Goal: Obtain resource: Obtain resource

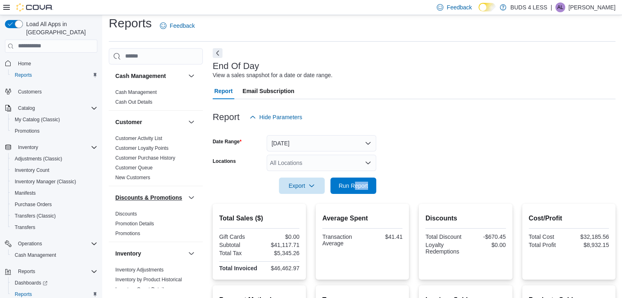
scroll to position [196, 0]
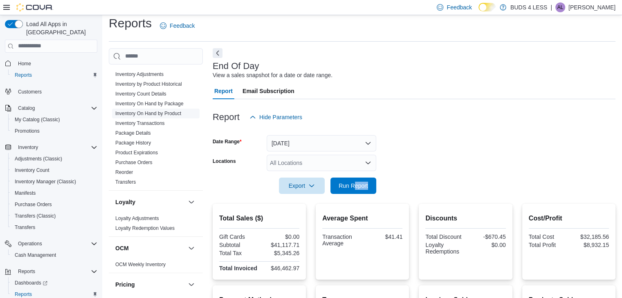
click at [163, 117] on link "Inventory On Hand by Product" at bounding box center [148, 114] width 66 height 6
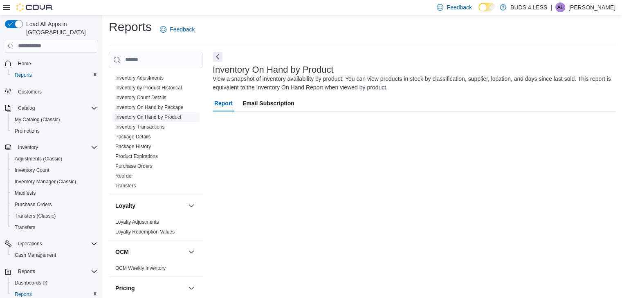
scroll to position [3, 0]
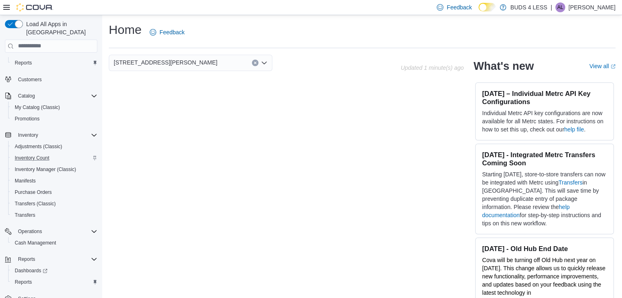
scroll to position [18, 0]
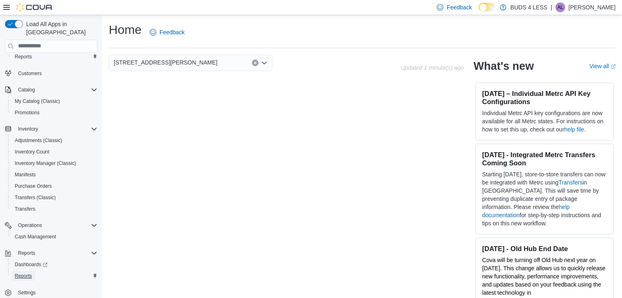
click at [25, 273] on span "Reports" at bounding box center [23, 276] width 17 height 7
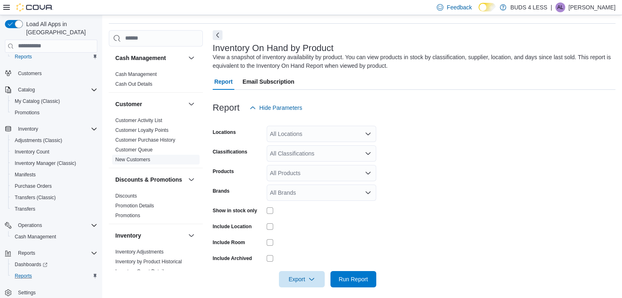
scroll to position [27, 0]
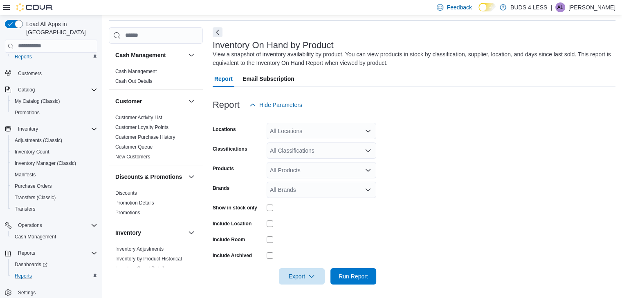
click at [294, 130] on div "All Locations" at bounding box center [322, 131] width 110 height 16
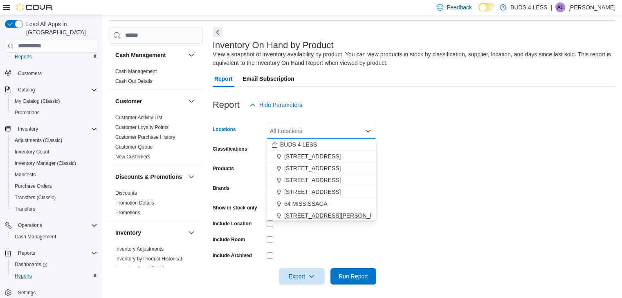
click at [300, 215] on span "[STREET_ADDRESS][PERSON_NAME]" at bounding box center [336, 216] width 104 height 8
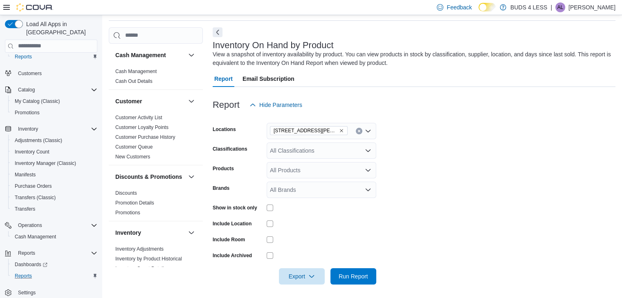
click at [475, 197] on form "Locations [STREET_ADDRESS][PERSON_NAME] Classifications All Classifications Pro…" at bounding box center [414, 199] width 403 height 172
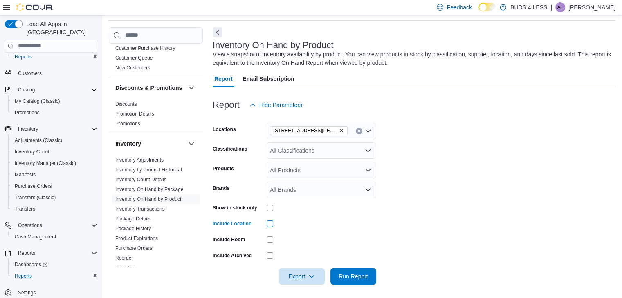
scroll to position [113, 0]
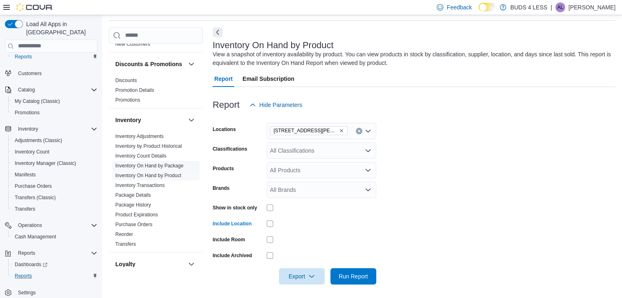
click at [170, 169] on link "Inventory On Hand by Package" at bounding box center [149, 166] width 68 height 6
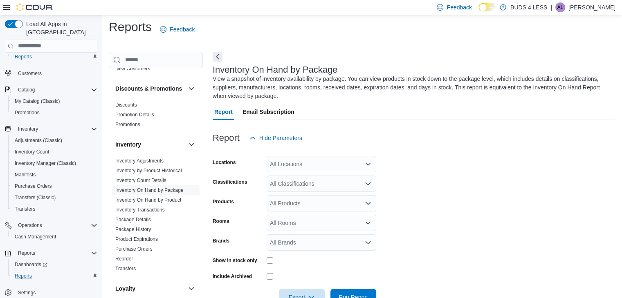
scroll to position [26, 0]
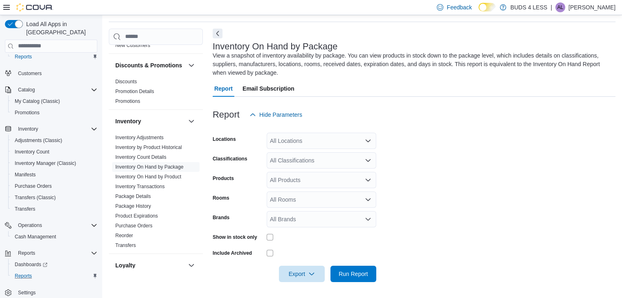
click at [303, 138] on div "All Locations" at bounding box center [322, 141] width 110 height 16
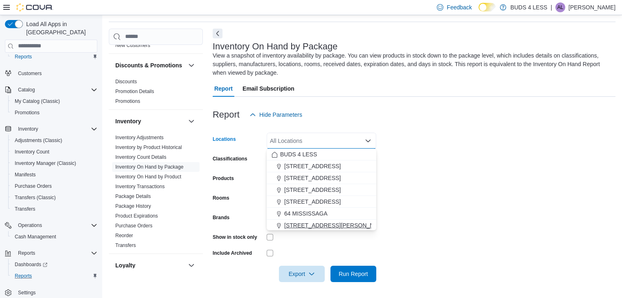
click at [319, 226] on span "[STREET_ADDRESS][PERSON_NAME]" at bounding box center [336, 226] width 104 height 8
click at [428, 191] on form "Locations [STREET_ADDRESS][PERSON_NAME] Combo box. Selected. [STREET_ADDRESS][P…" at bounding box center [414, 202] width 403 height 159
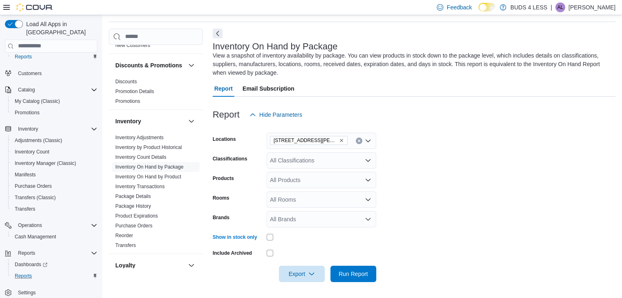
click at [301, 162] on div "All Classifications" at bounding box center [322, 161] width 110 height 16
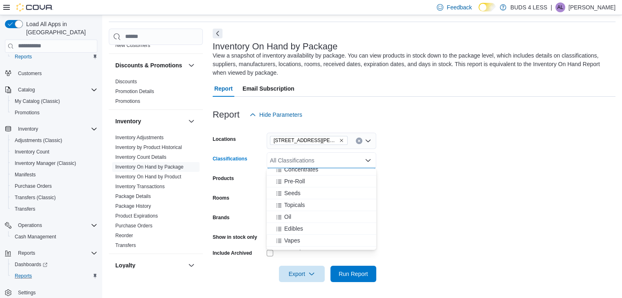
scroll to position [58, 0]
click at [310, 233] on div "Vapes" at bounding box center [321, 235] width 100 height 8
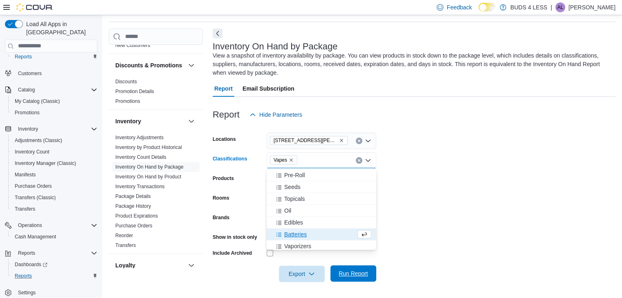
click at [357, 275] on span "Run Report" at bounding box center [353, 274] width 29 height 8
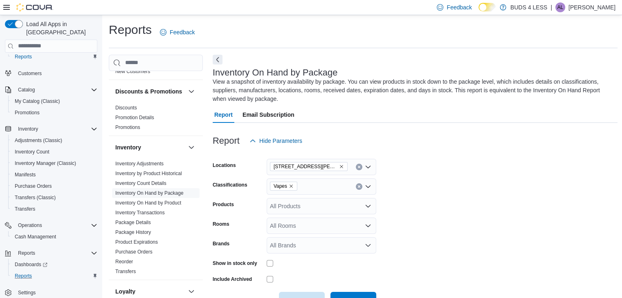
scroll to position [261, 0]
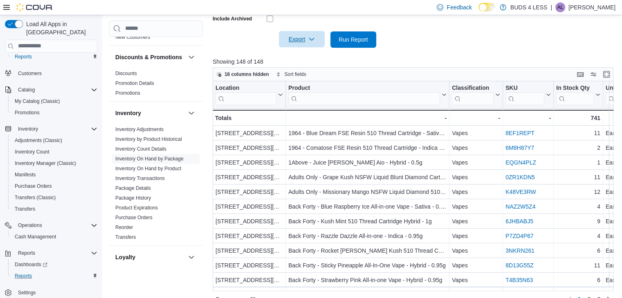
click at [301, 40] on span "Export" at bounding box center [302, 39] width 36 height 16
click at [315, 55] on span "Export to Excel" at bounding box center [303, 55] width 37 height 7
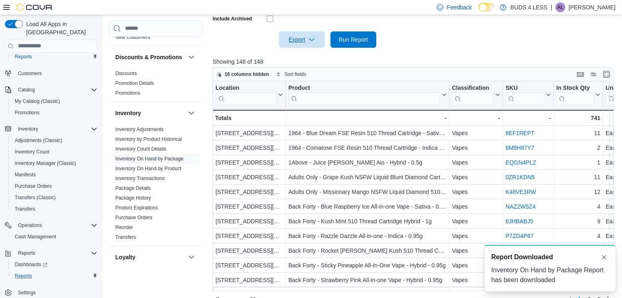
scroll to position [0, 0]
